Goal: Obtain resource: Obtain resource

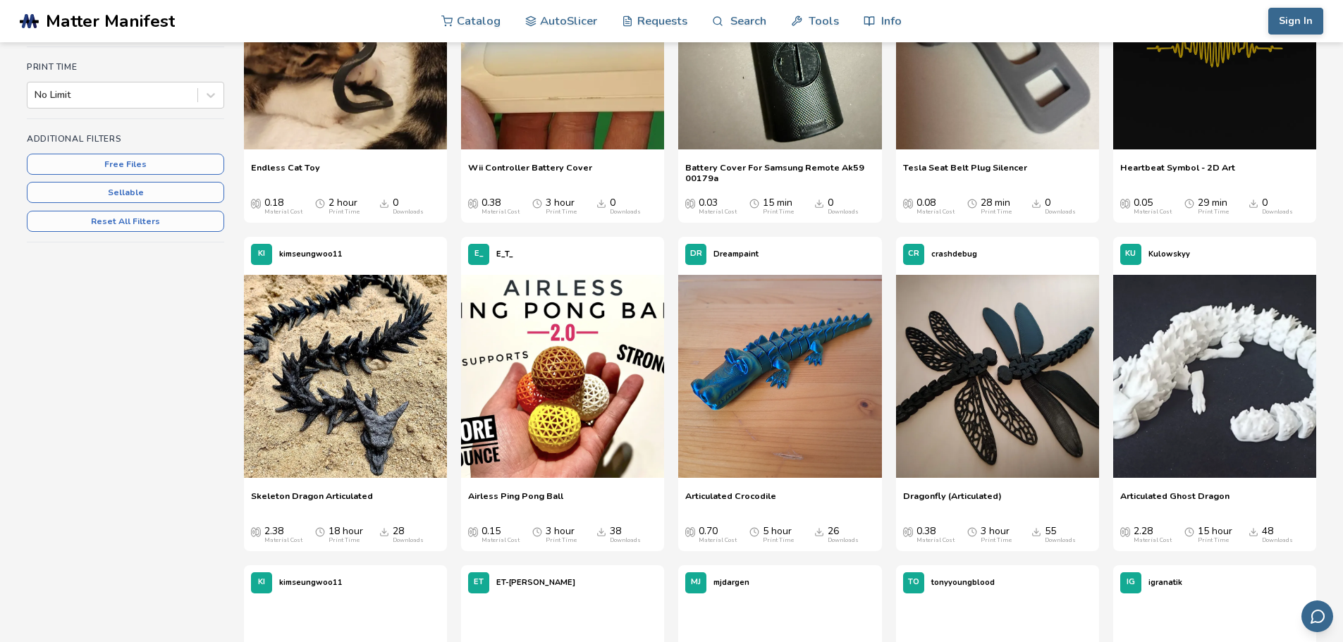
scroll to position [352, 0]
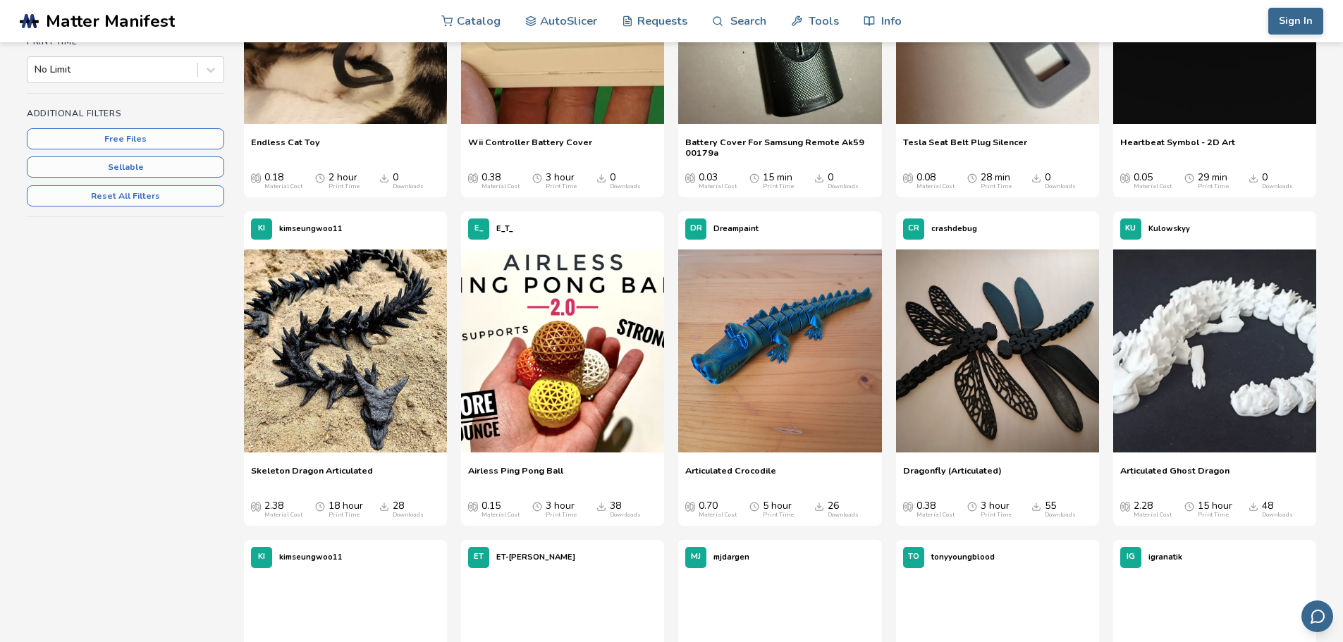
click at [1175, 465] on span "Articulated Ghost Dragon" at bounding box center [1174, 475] width 109 height 21
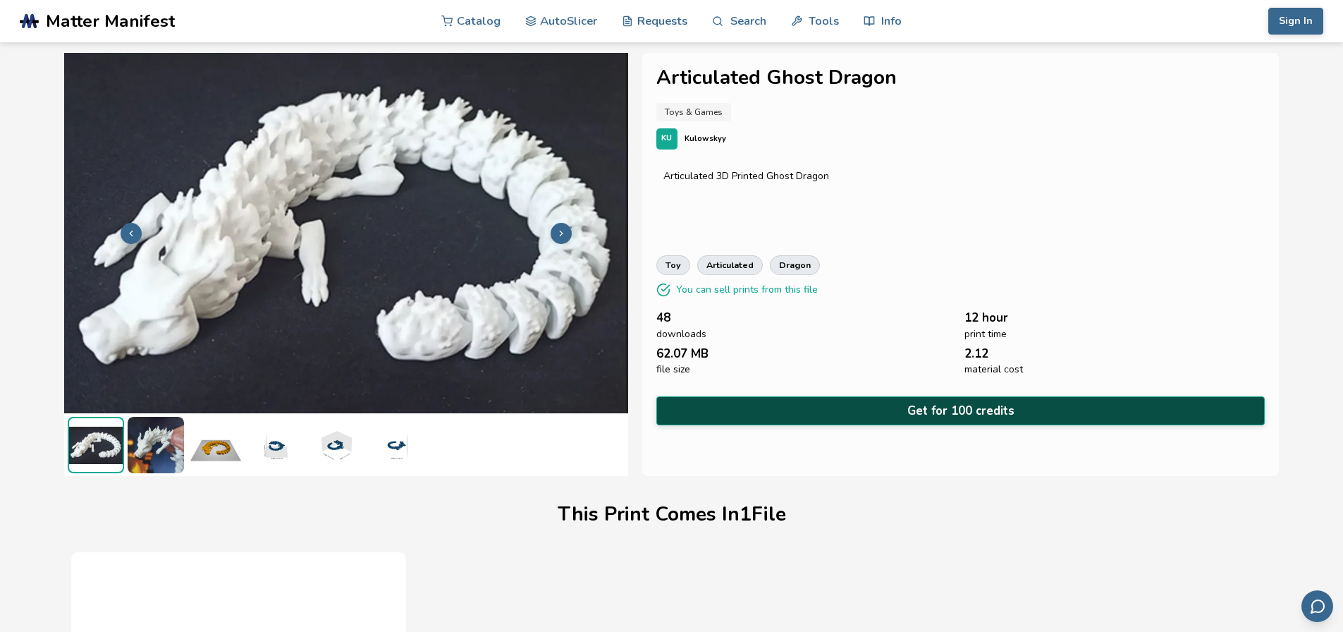
click at [887, 411] on button "Get for 100 credits" at bounding box center [960, 410] width 609 height 29
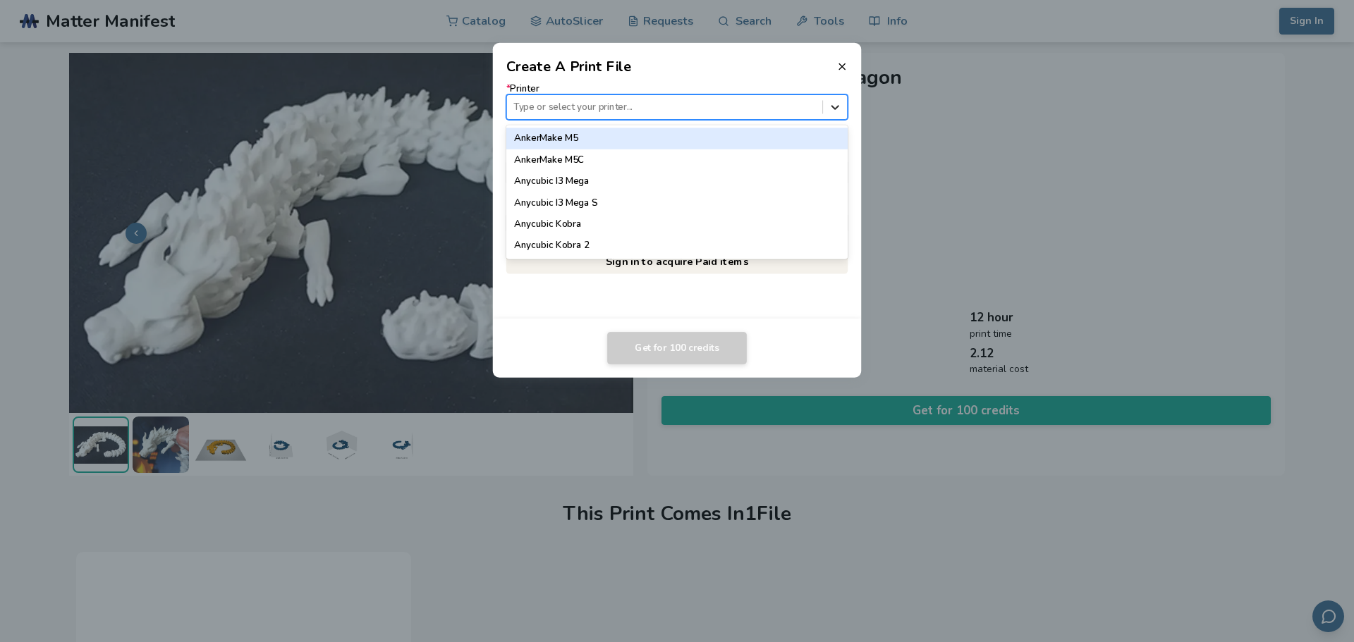
click at [836, 108] on icon at bounding box center [835, 107] width 8 height 4
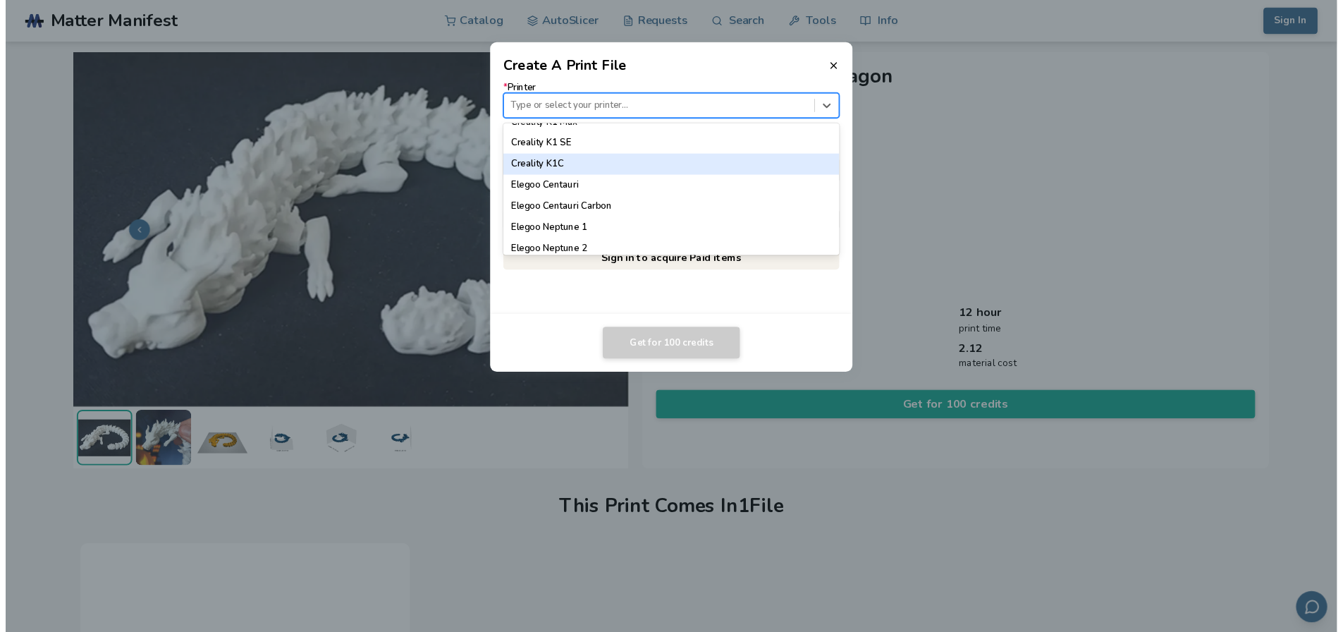
scroll to position [352, 0]
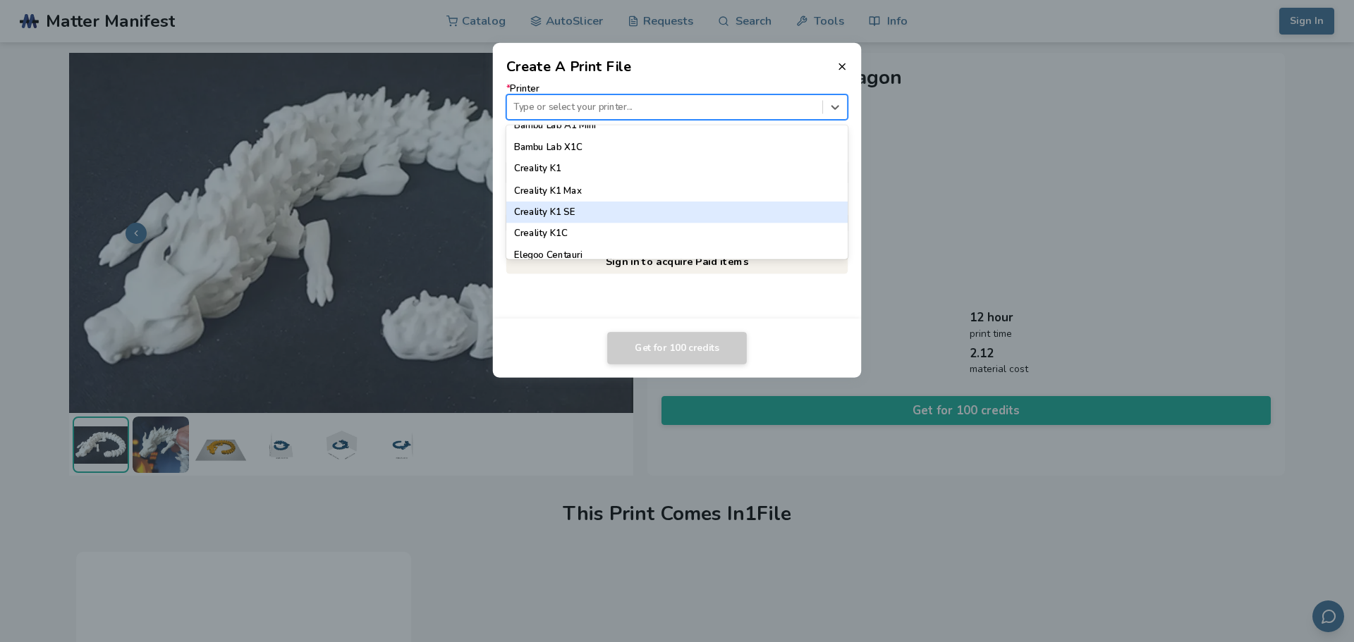
click at [644, 211] on div "Creality K1 SE" at bounding box center [677, 212] width 342 height 21
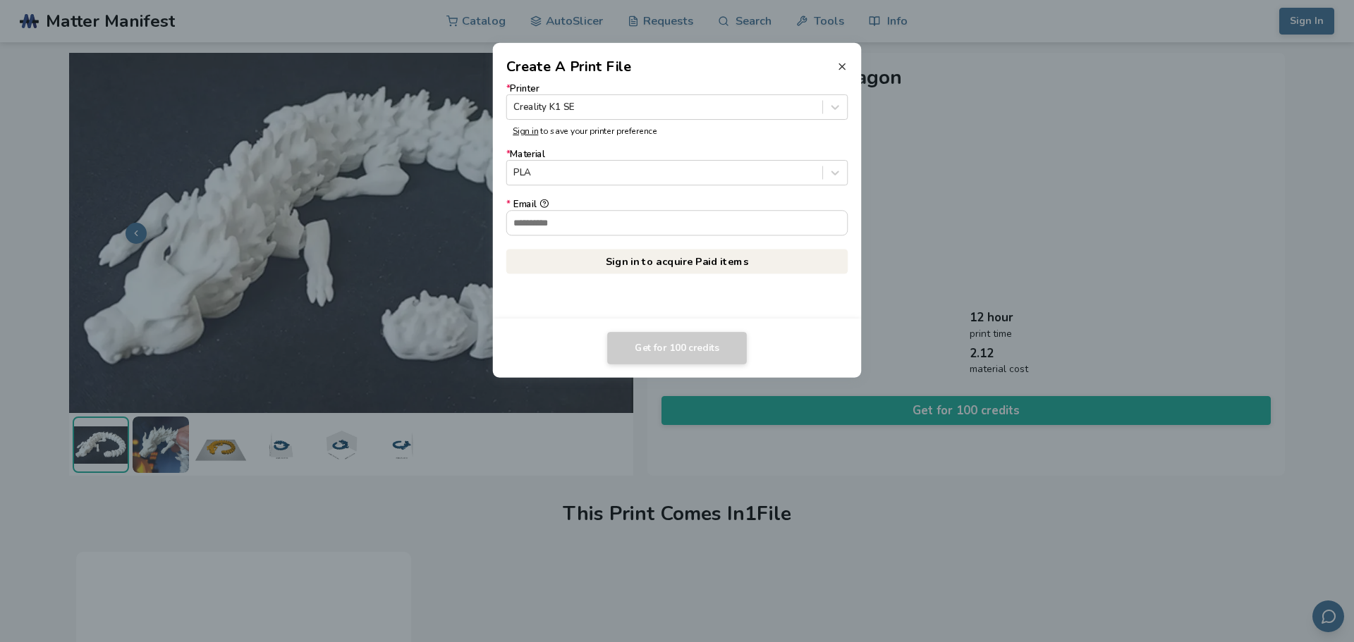
click at [839, 67] on icon at bounding box center [841, 66] width 11 height 11
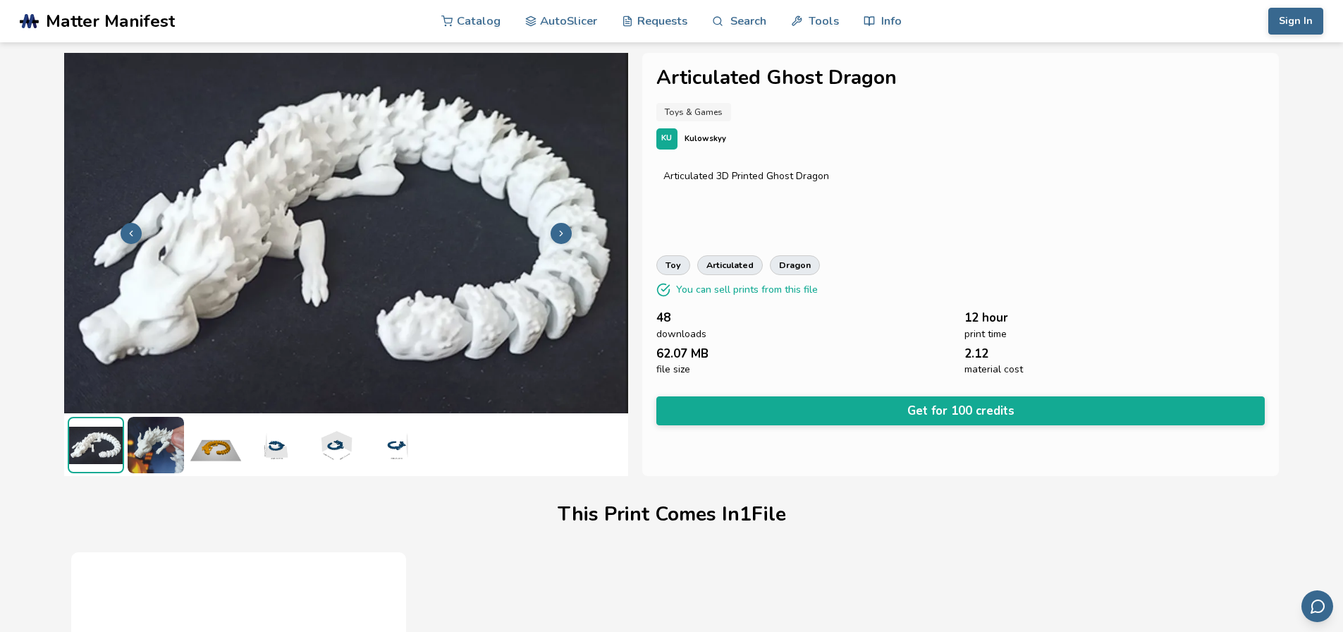
drag, startPoint x: 729, startPoint y: 145, endPoint x: 740, endPoint y: 145, distance: 11.3
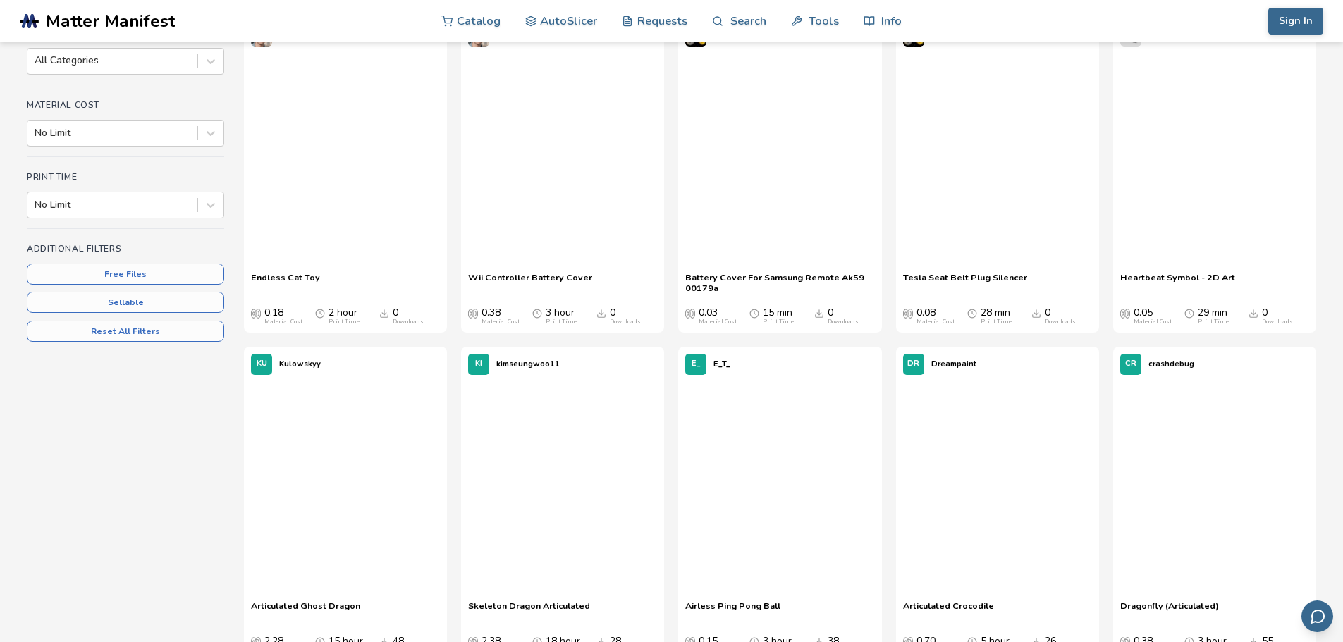
scroll to position [348, 0]
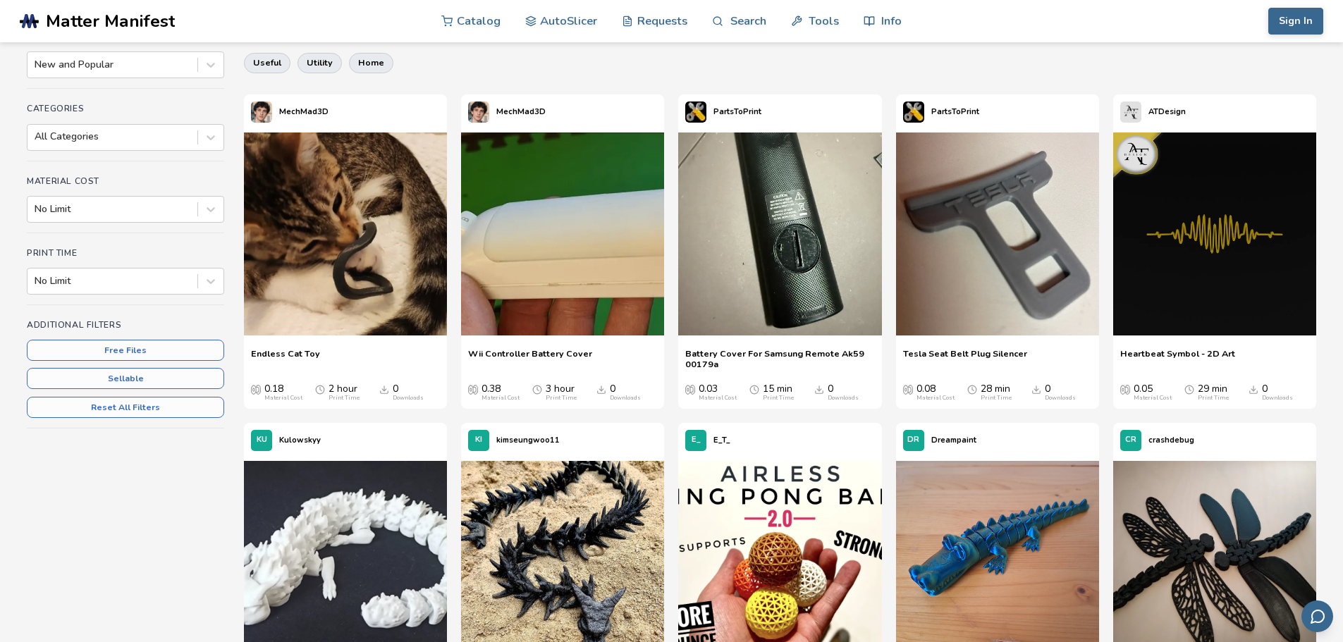
scroll to position [282, 0]
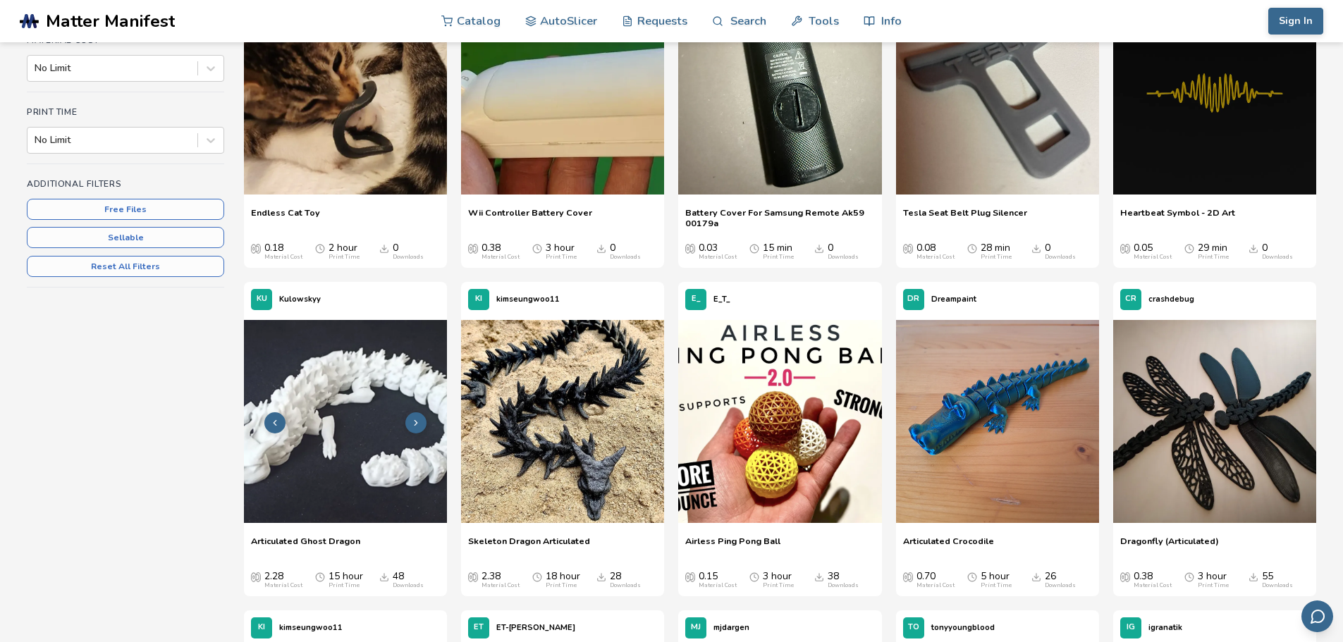
click at [349, 463] on img at bounding box center [345, 421] width 203 height 203
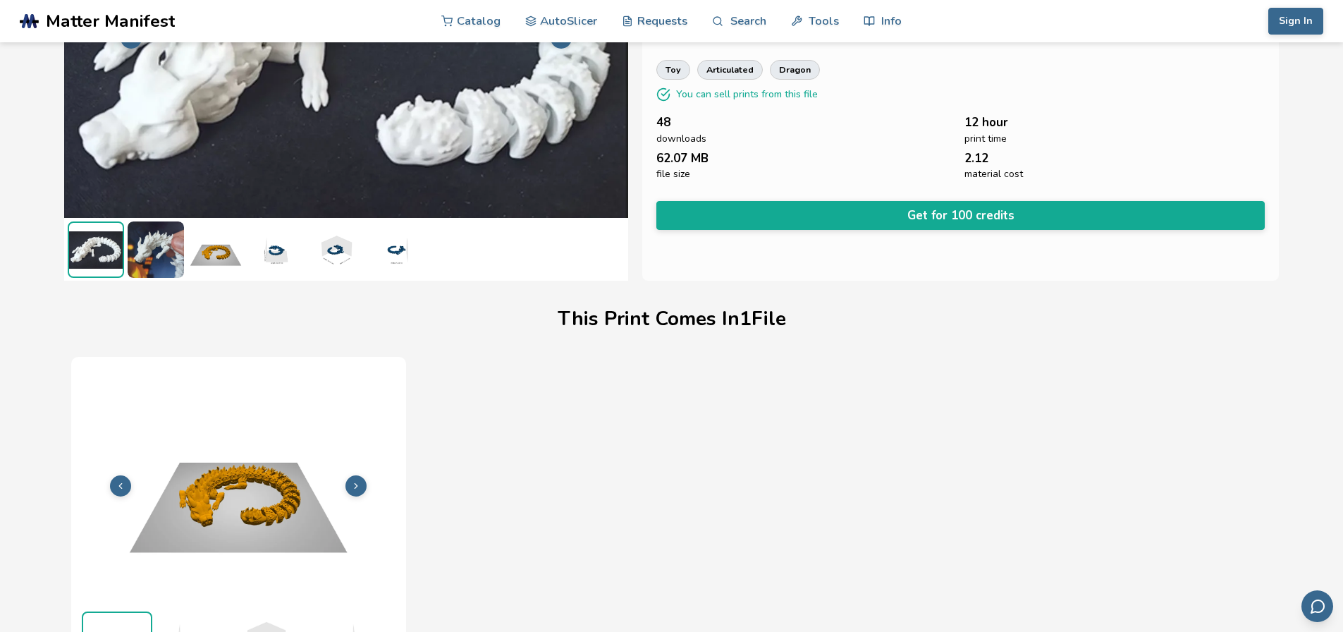
scroll to position [199, 0]
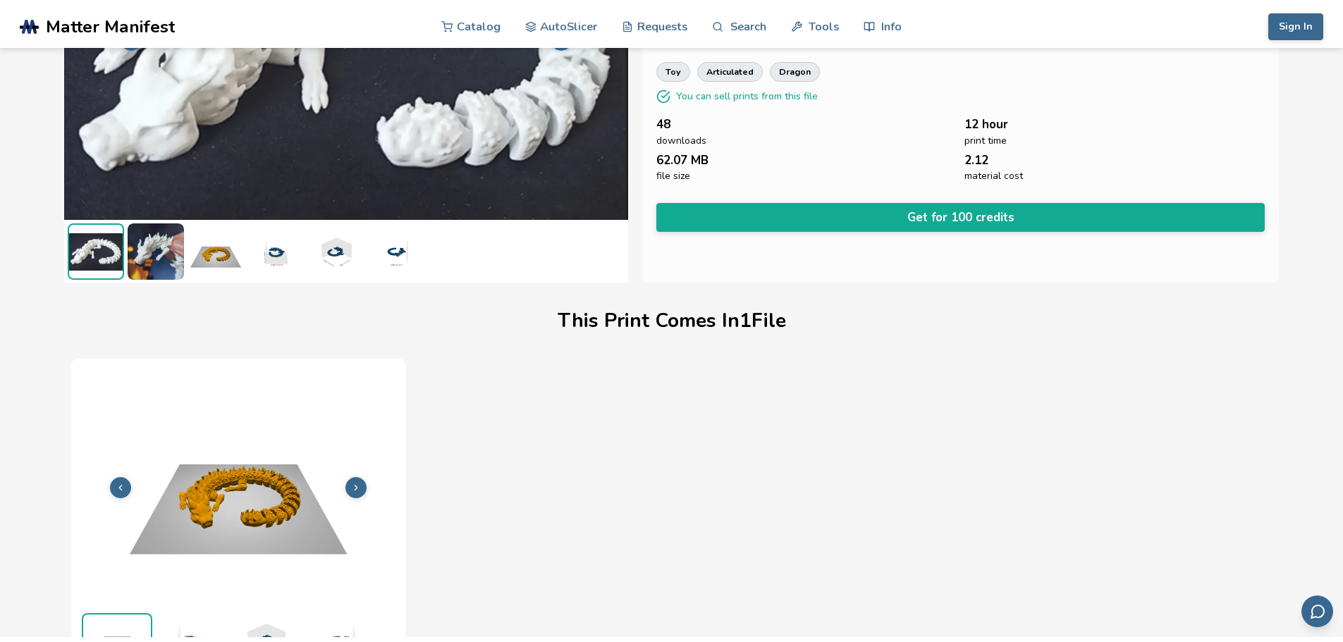
scroll to position [202, 0]
